Goal: Check status: Check status

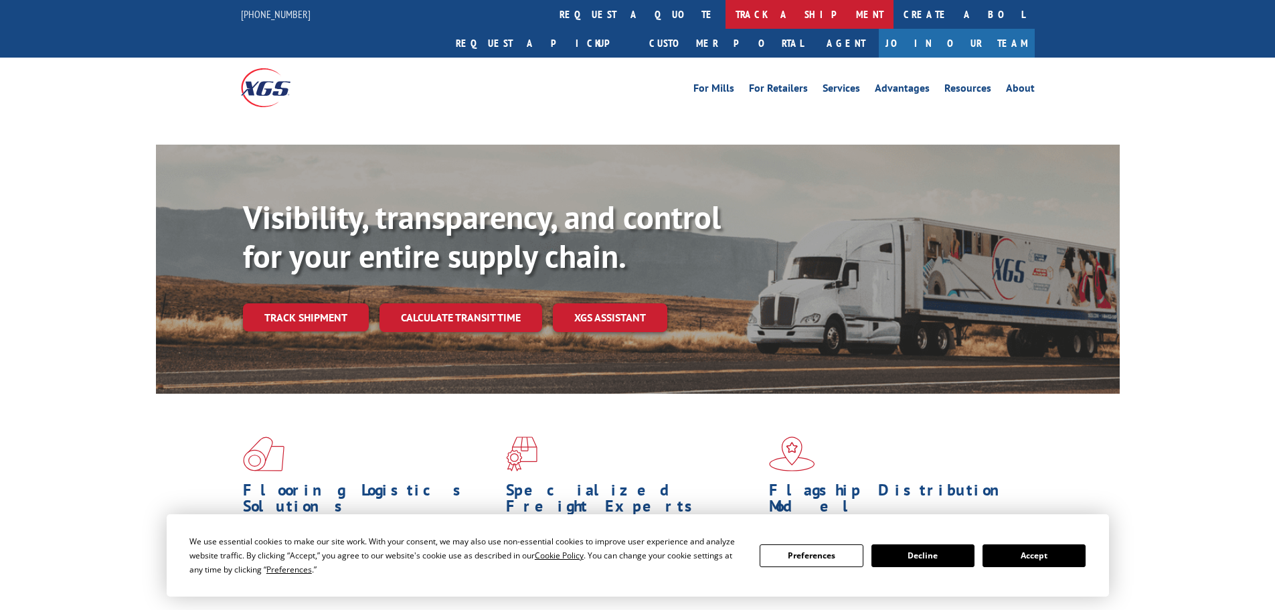
click at [726, 16] on link "track a shipment" at bounding box center [810, 14] width 168 height 29
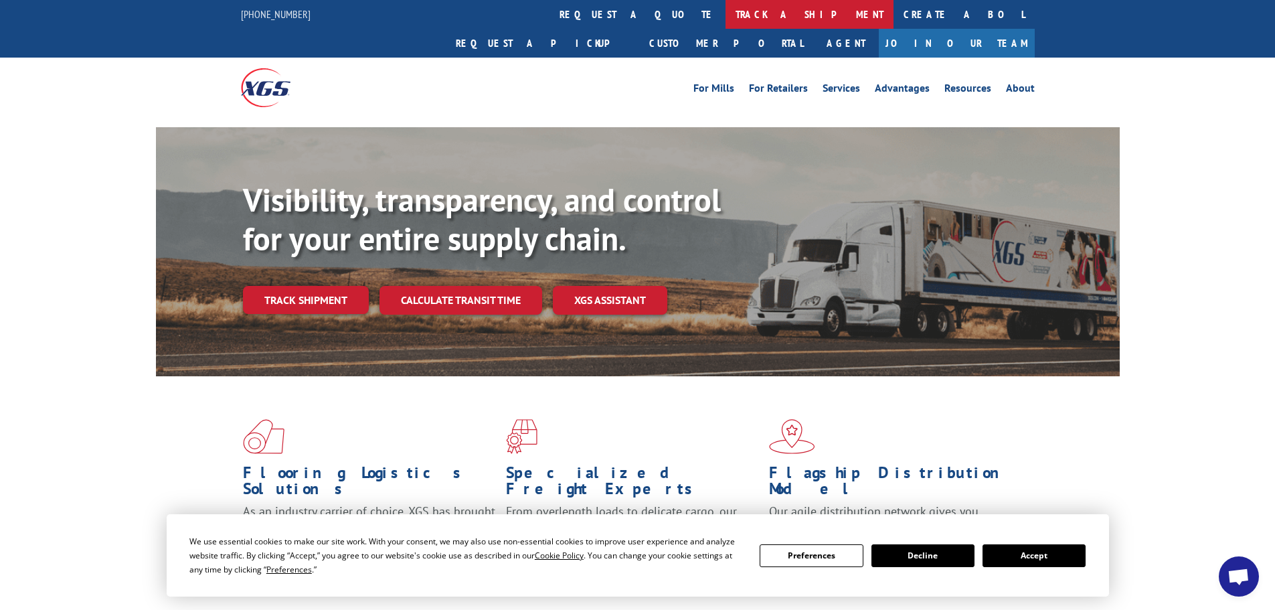
click at [726, 16] on link "track a shipment" at bounding box center [810, 14] width 168 height 29
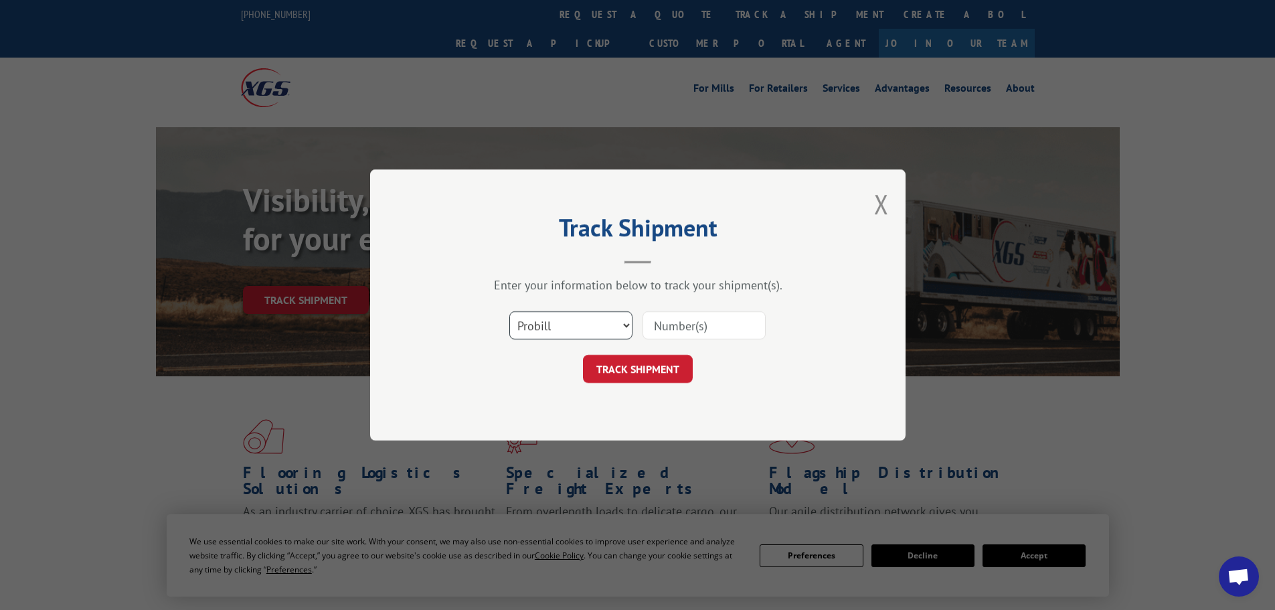
click at [550, 321] on select "Select category... Probill BOL PO" at bounding box center [570, 325] width 123 height 28
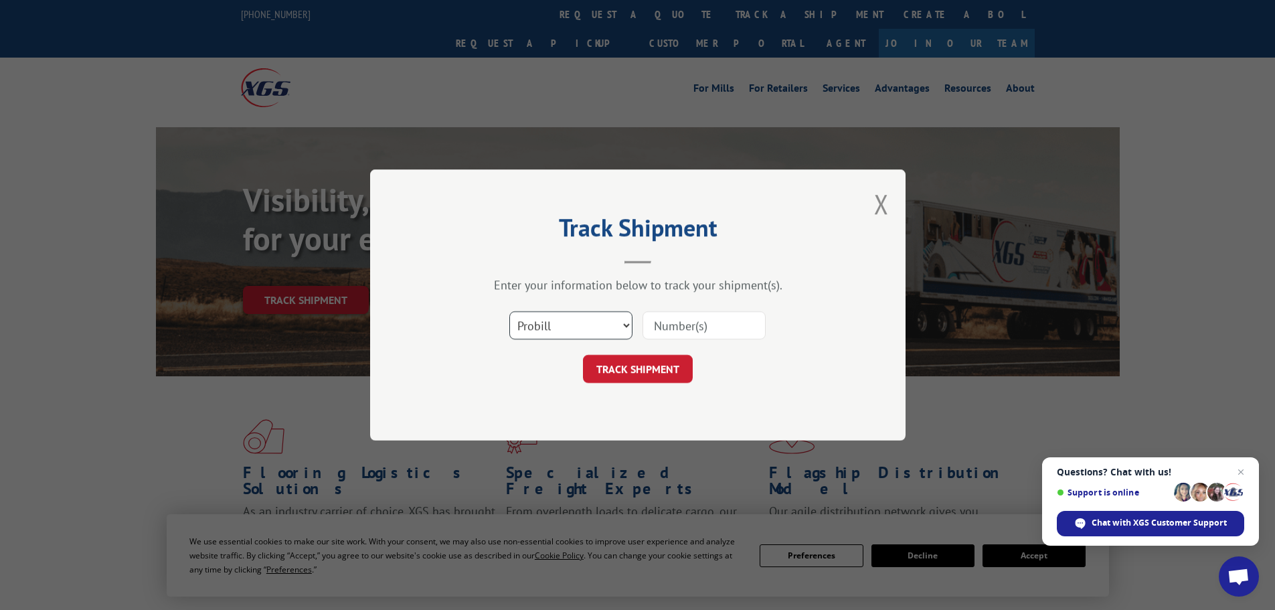
select select "bol"
click at [509, 311] on select "Select category... Probill BOL PO" at bounding box center [570, 325] width 123 height 28
click at [708, 322] on input at bounding box center [704, 325] width 123 height 28
paste input "5641675"
type input "5641675"
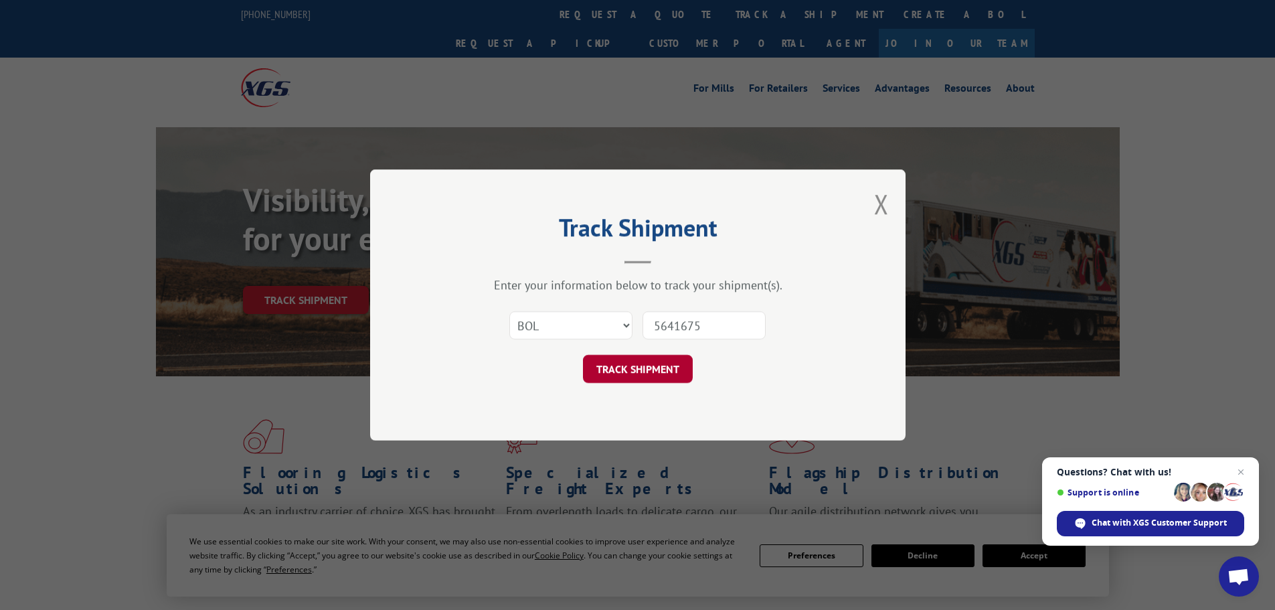
click at [678, 363] on button "TRACK SHIPMENT" at bounding box center [638, 369] width 110 height 28
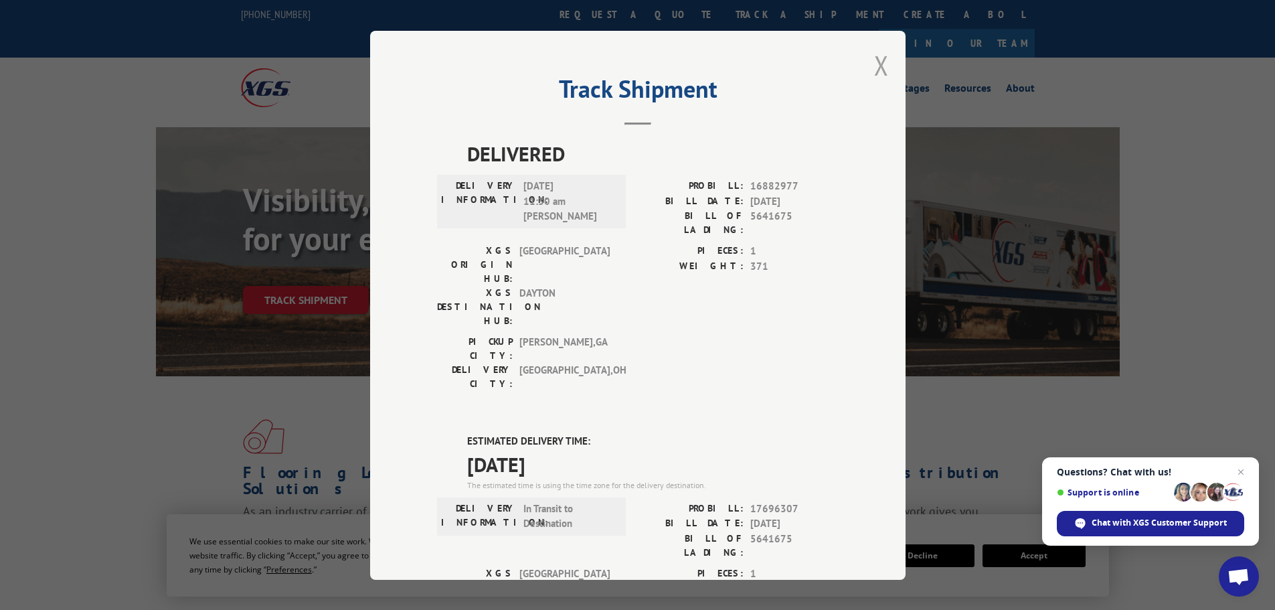
click at [877, 62] on button "Close modal" at bounding box center [881, 65] width 15 height 35
